Goal: Transaction & Acquisition: Purchase product/service

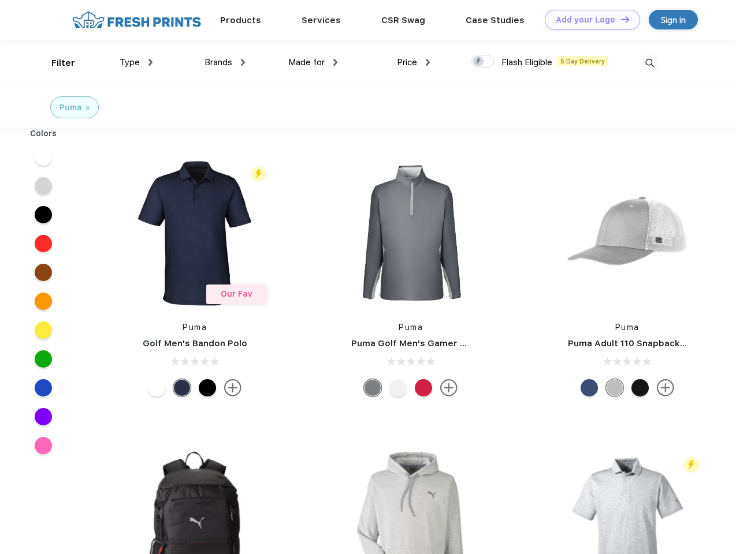
scroll to position [1, 0]
click at [588, 20] on link "Add your Logo Design Tool" at bounding box center [592, 20] width 95 height 20
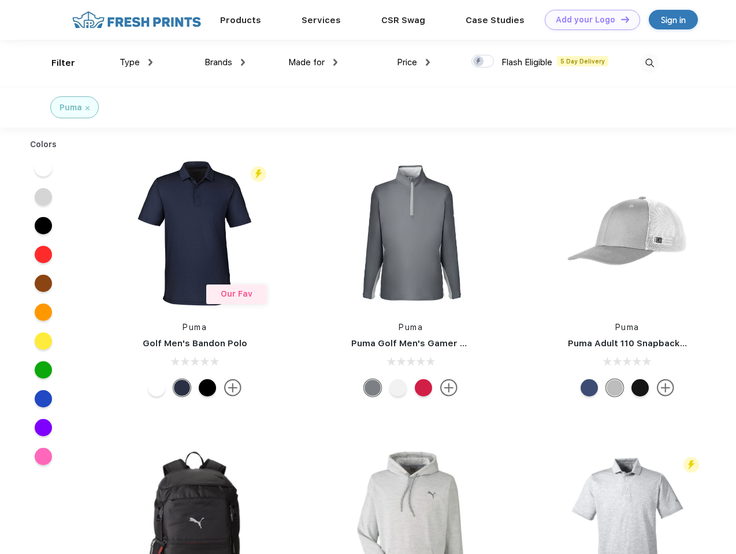
click at [0, 0] on div "Design Tool" at bounding box center [0, 0] width 0 height 0
click at [620, 19] on link "Add your Logo Design Tool" at bounding box center [592, 20] width 95 height 20
click at [55, 63] on div "Filter" at bounding box center [63, 63] width 24 height 13
click at [136, 62] on span "Type" at bounding box center [130, 62] width 20 height 10
click at [225, 62] on span "Brands" at bounding box center [218, 62] width 28 height 10
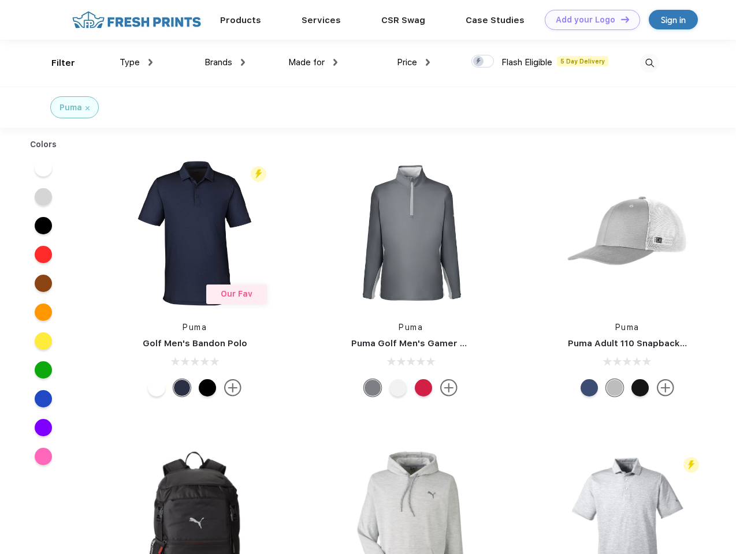
click at [313, 62] on span "Made for" at bounding box center [306, 62] width 36 height 10
click at [414, 62] on span "Price" at bounding box center [407, 62] width 20 height 10
click at [483, 62] on div at bounding box center [482, 61] width 23 height 13
click at [479, 62] on input "checkbox" at bounding box center [475, 58] width 8 height 8
click at [649, 63] on img at bounding box center [649, 63] width 19 height 19
